Goal: Task Accomplishment & Management: Manage account settings

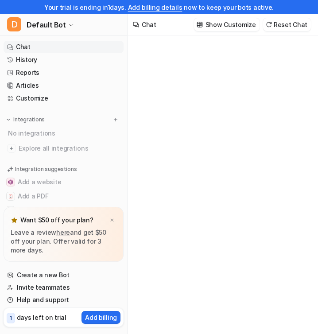
type textarea "**********"
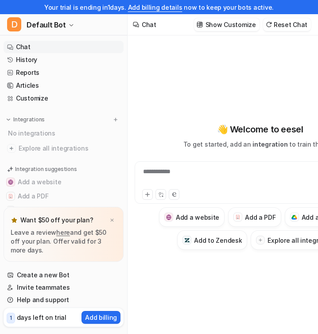
click at [150, 8] on link "Add billing details" at bounding box center [155, 8] width 54 height 8
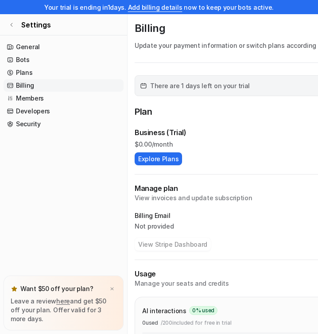
scroll to position [21, 0]
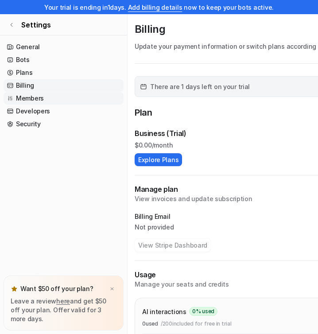
click at [80, 94] on link "Members" at bounding box center [64, 98] width 120 height 12
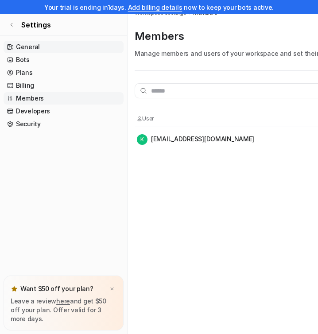
click at [87, 43] on link "General" at bounding box center [64, 47] width 120 height 12
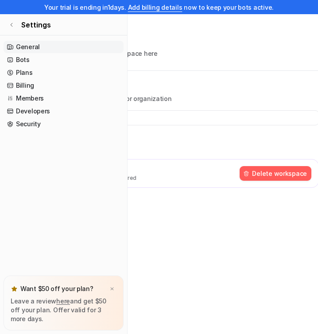
scroll to position [14, 146]
click at [168, 5] on link "Add billing details" at bounding box center [155, 8] width 54 height 8
